Goal: Task Accomplishment & Management: Manage account settings

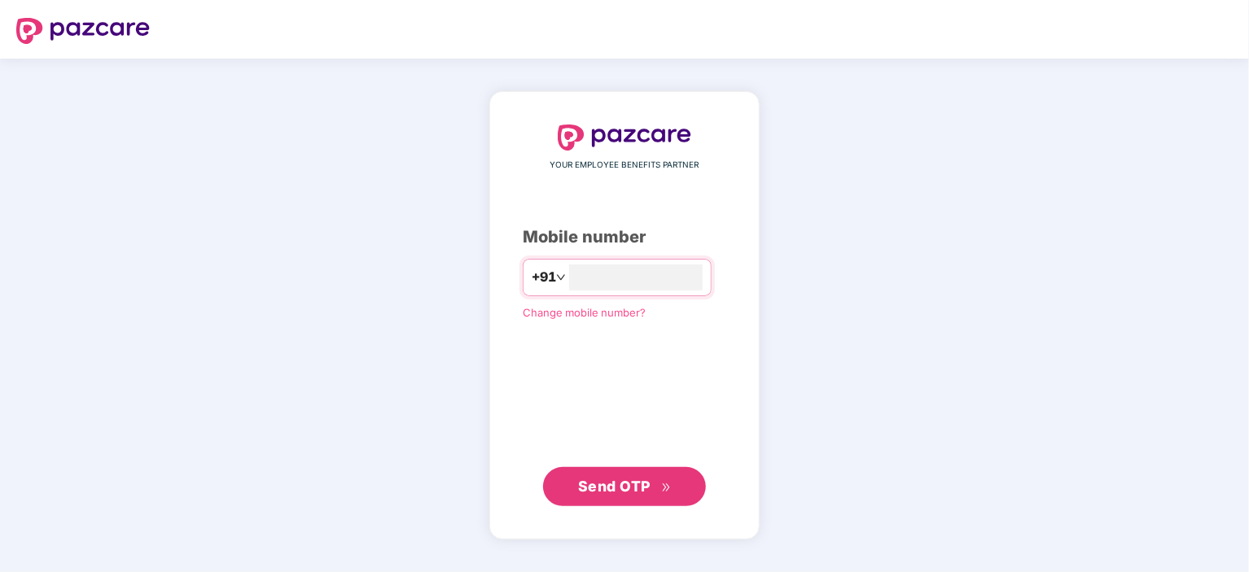
type input "**********"
click at [632, 478] on span "Send OTP" at bounding box center [614, 486] width 72 height 17
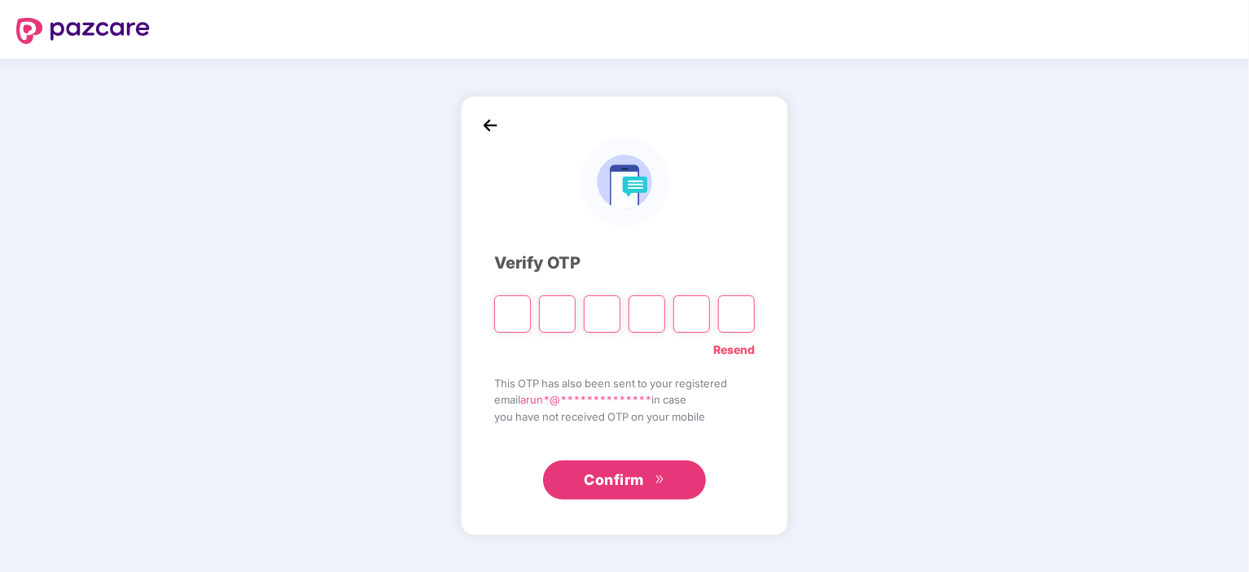
type input "*"
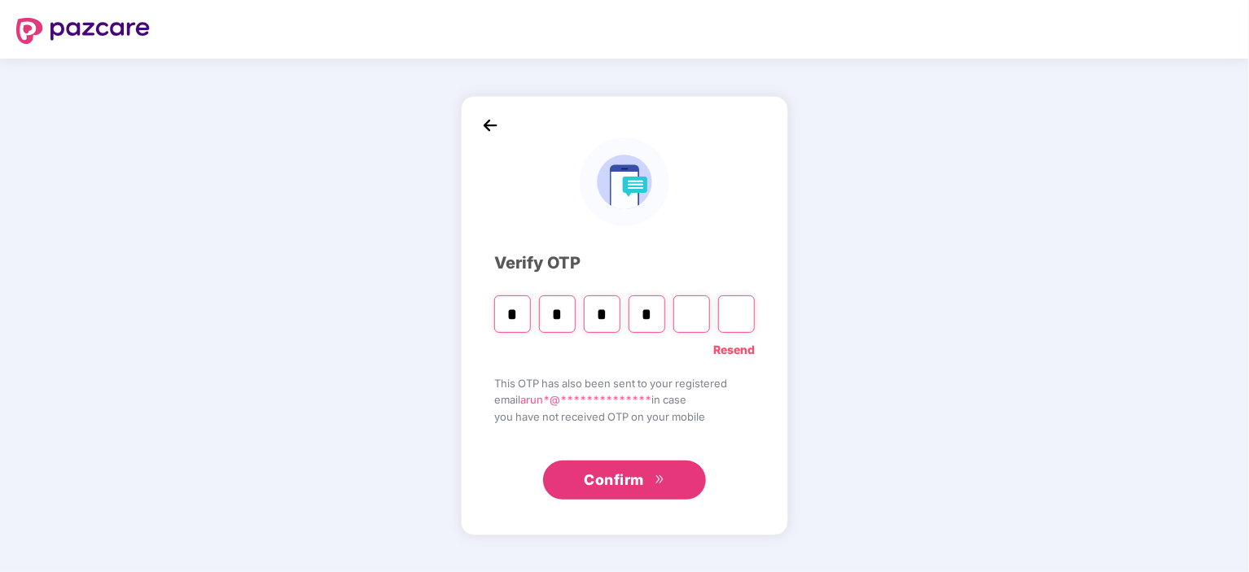
type input "*"
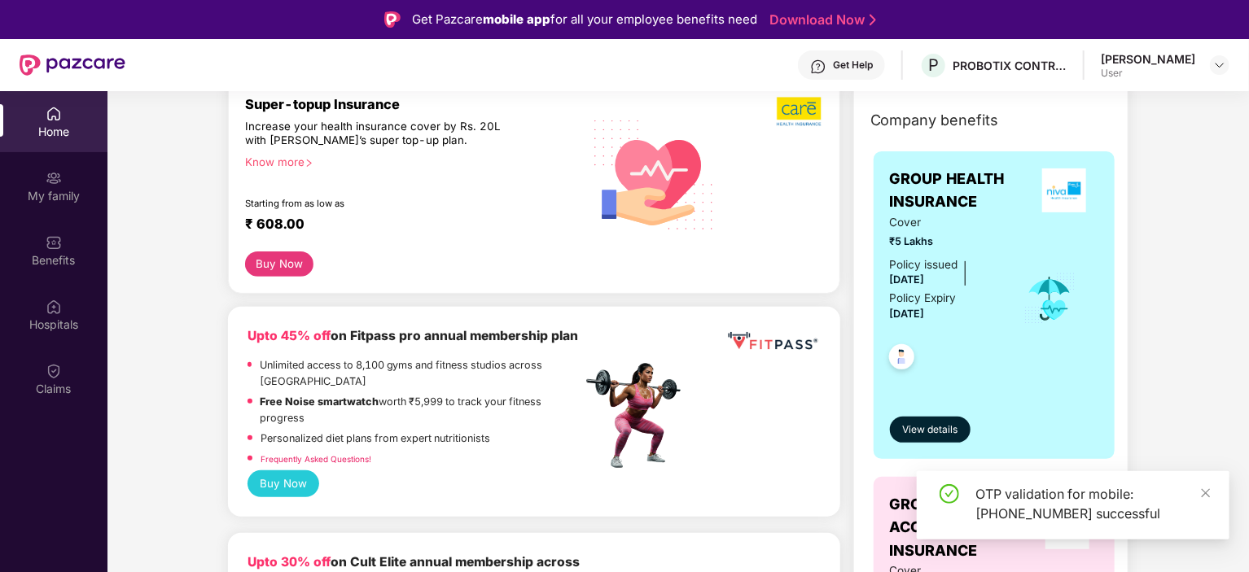
scroll to position [218, 0]
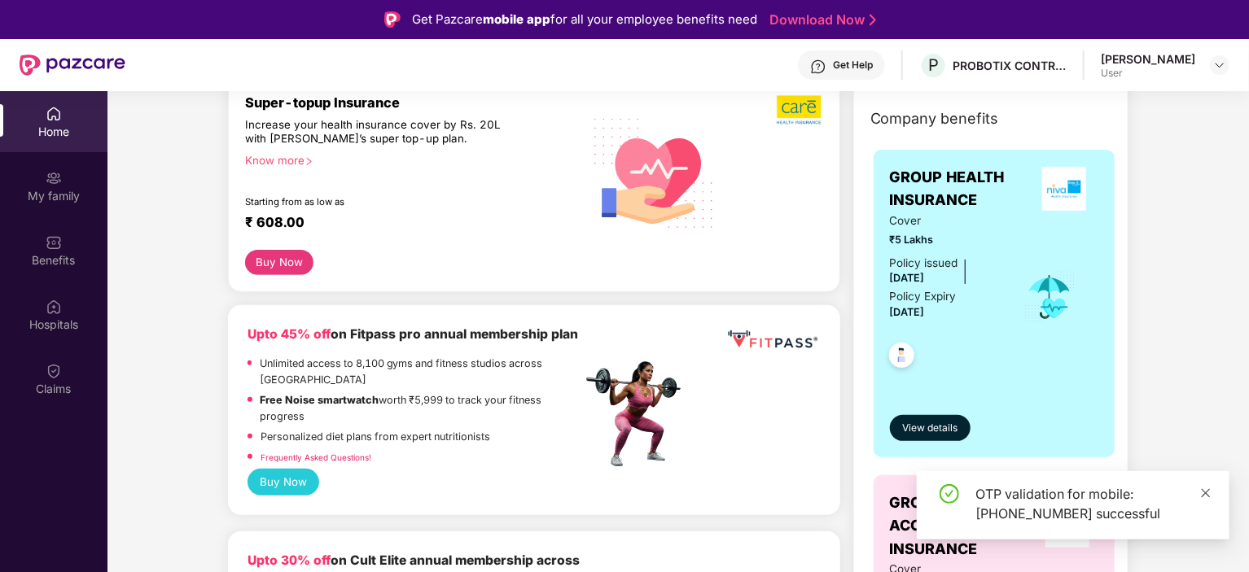
click at [1207, 494] on icon "close" at bounding box center [1206, 493] width 9 height 9
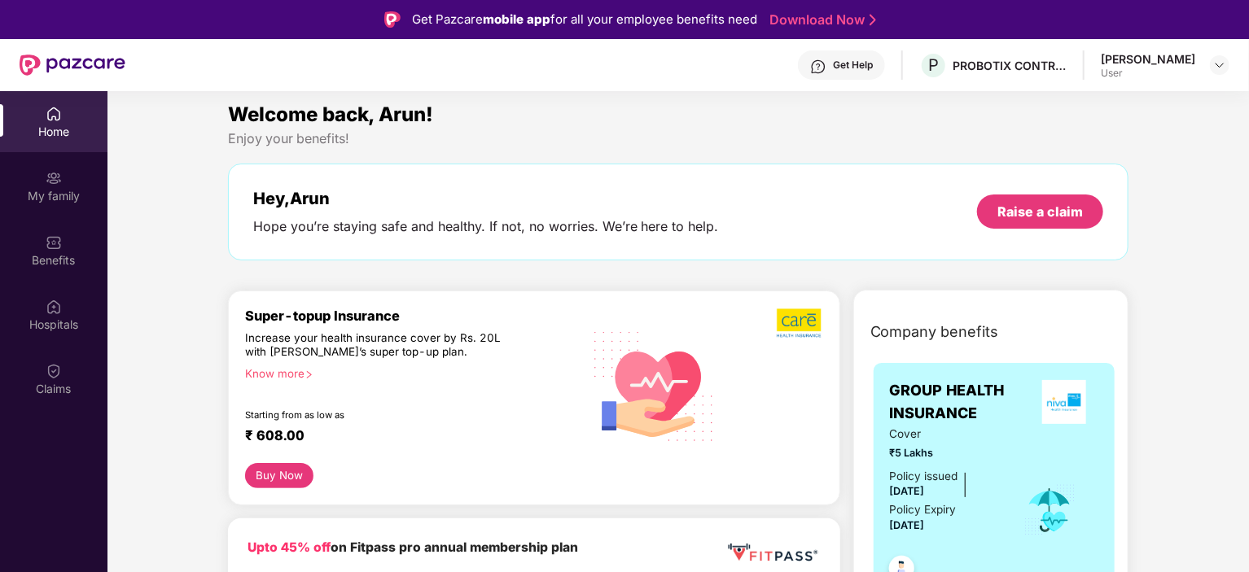
scroll to position [0, 0]
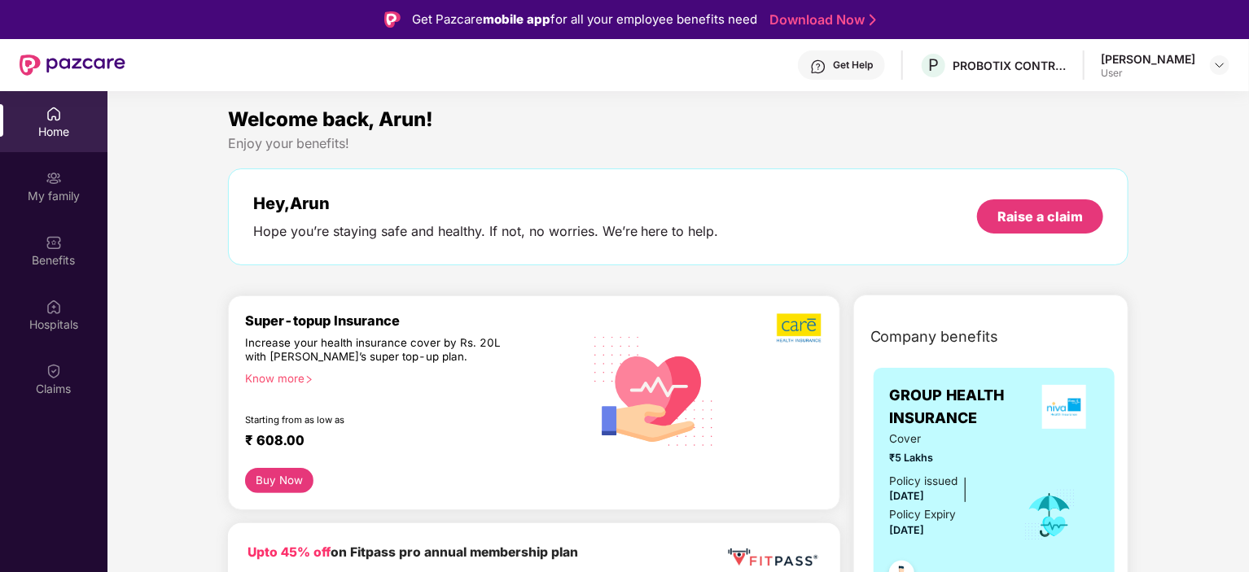
click at [1211, 71] on div at bounding box center [1220, 65] width 20 height 20
click at [1172, 61] on div "[PERSON_NAME]" at bounding box center [1148, 58] width 94 height 15
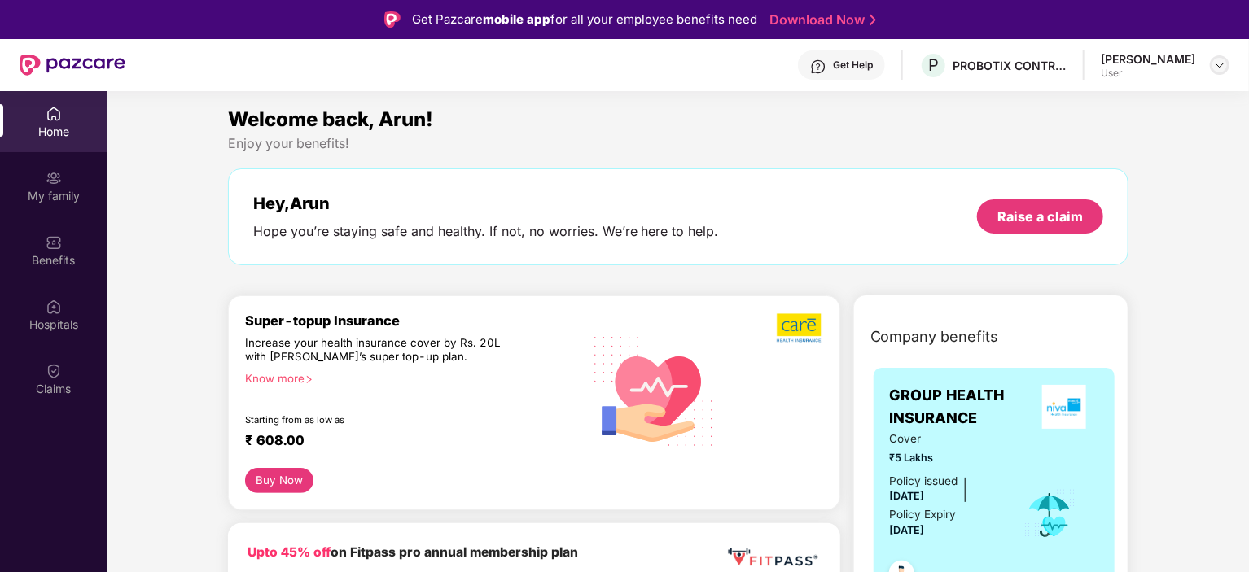
click at [1222, 63] on img at bounding box center [1219, 65] width 13 height 13
click at [1222, 60] on img at bounding box center [1219, 65] width 13 height 13
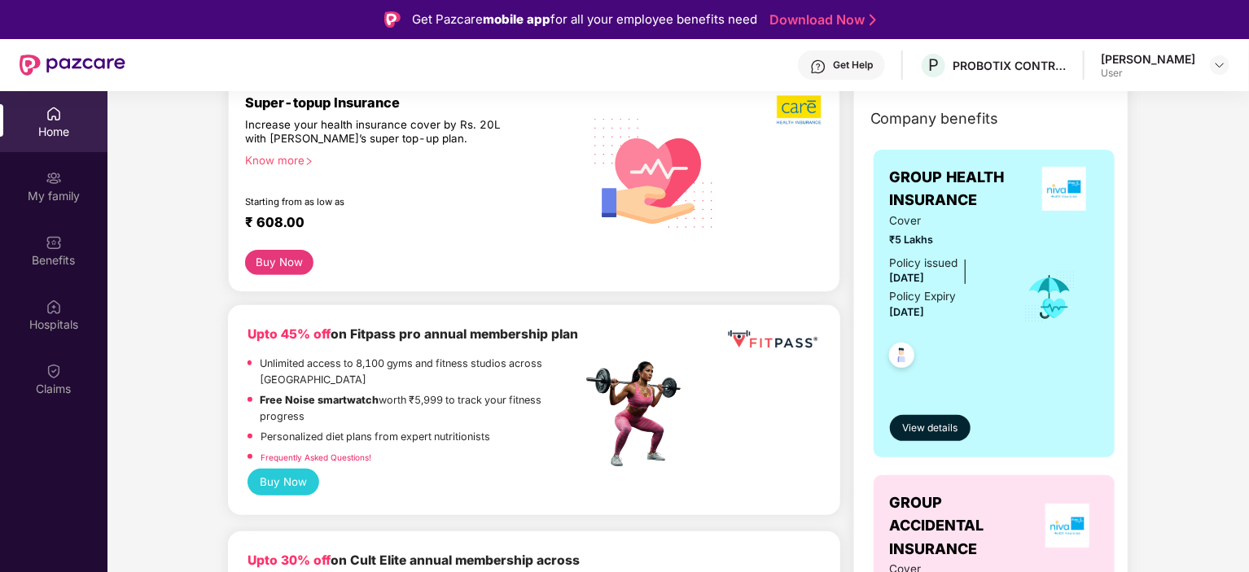
scroll to position [220, 0]
